Goal: Transaction & Acquisition: Purchase product/service

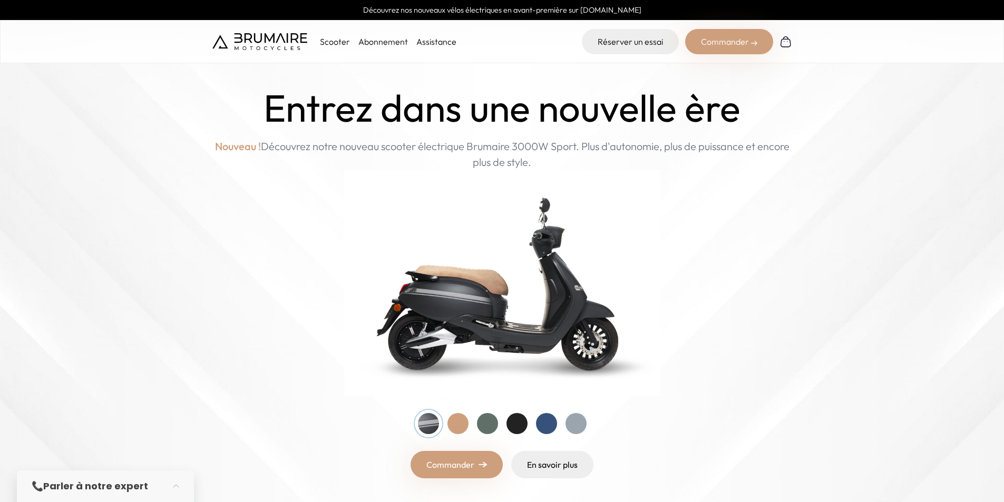
click at [460, 465] on link "Commander" at bounding box center [457, 464] width 92 height 27
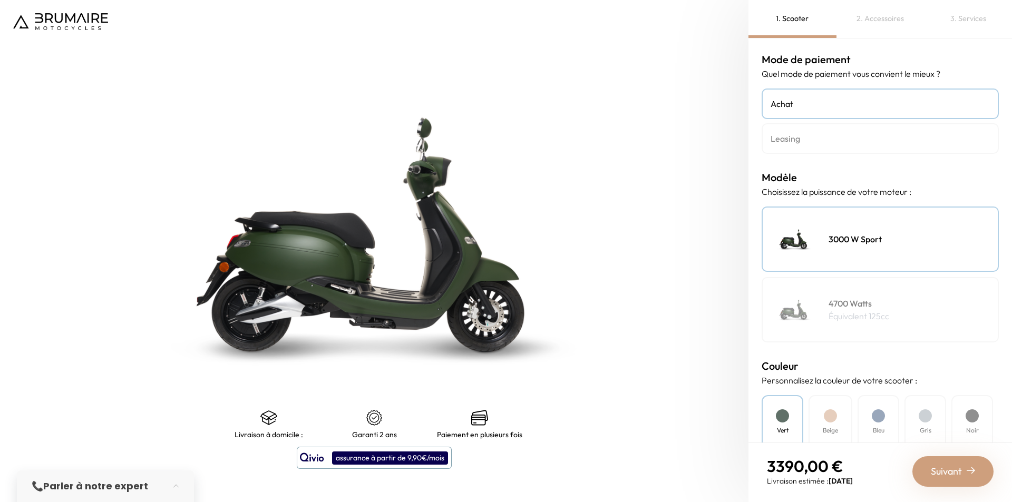
click at [872, 26] on div "2. Accessoires" at bounding box center [881, 19] width 88 height 38
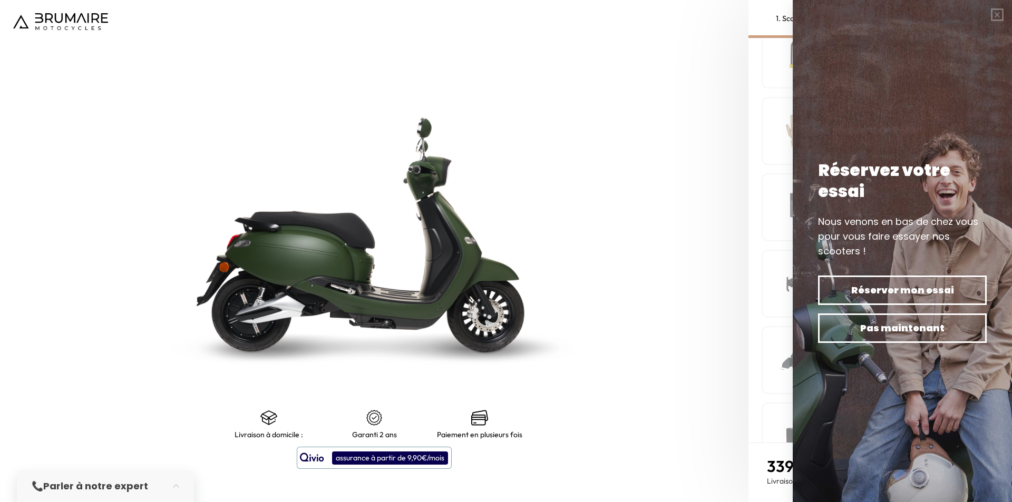
scroll to position [152, 0]
click at [996, 21] on button "button" at bounding box center [998, 15] width 30 height 30
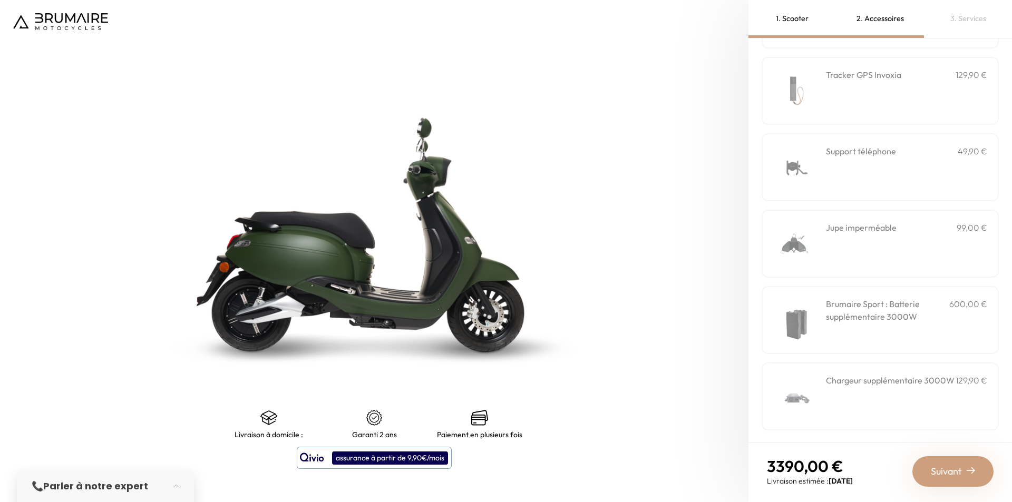
scroll to position [262, 0]
click at [892, 322] on h3 "Brumaire Sport : Batterie supplémentaire 3000W" at bounding box center [887, 309] width 123 height 25
click at [936, 317] on h3 "Brumaire Sport : Batterie supplémentaire 3000W" at bounding box center [887, 309] width 123 height 25
